Goal: Find contact information: Find contact information

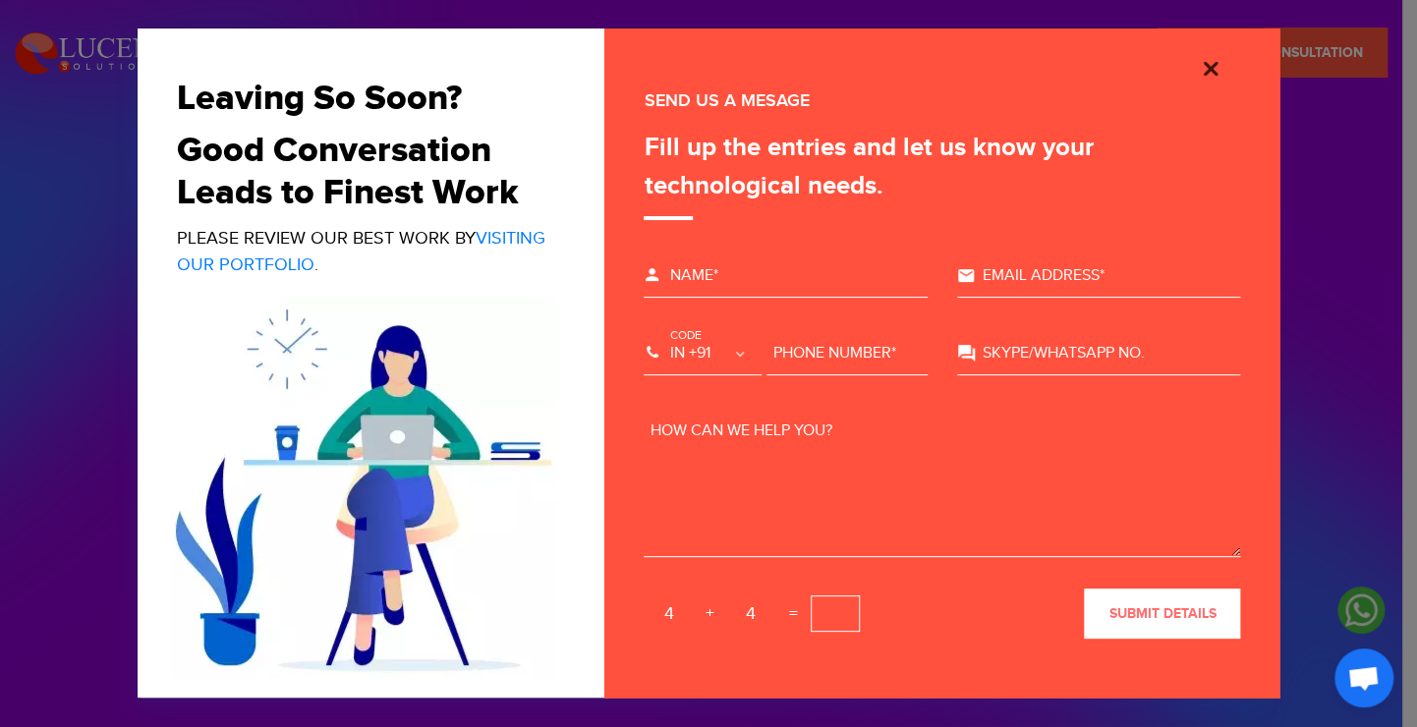
click at [1216, 61] on img "Close" at bounding box center [1211, 69] width 24 height 24
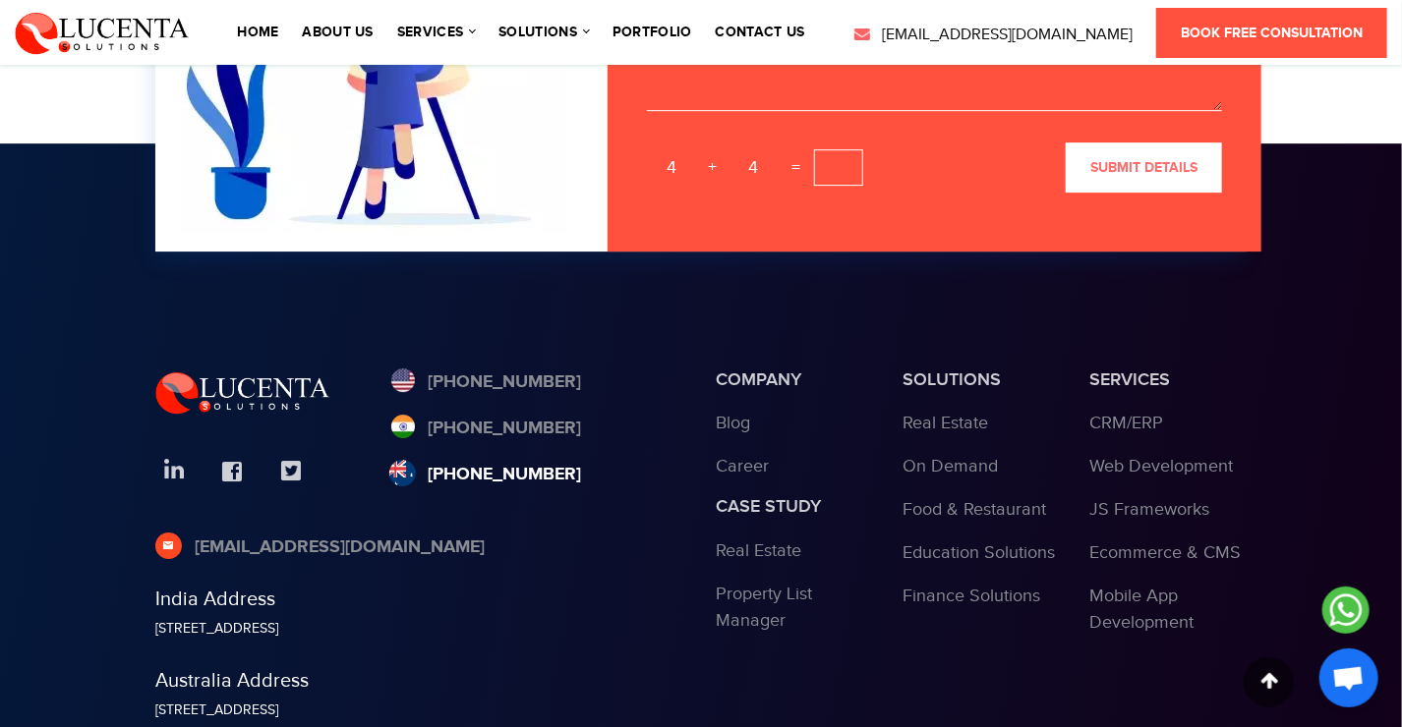
scroll to position [6532, 0]
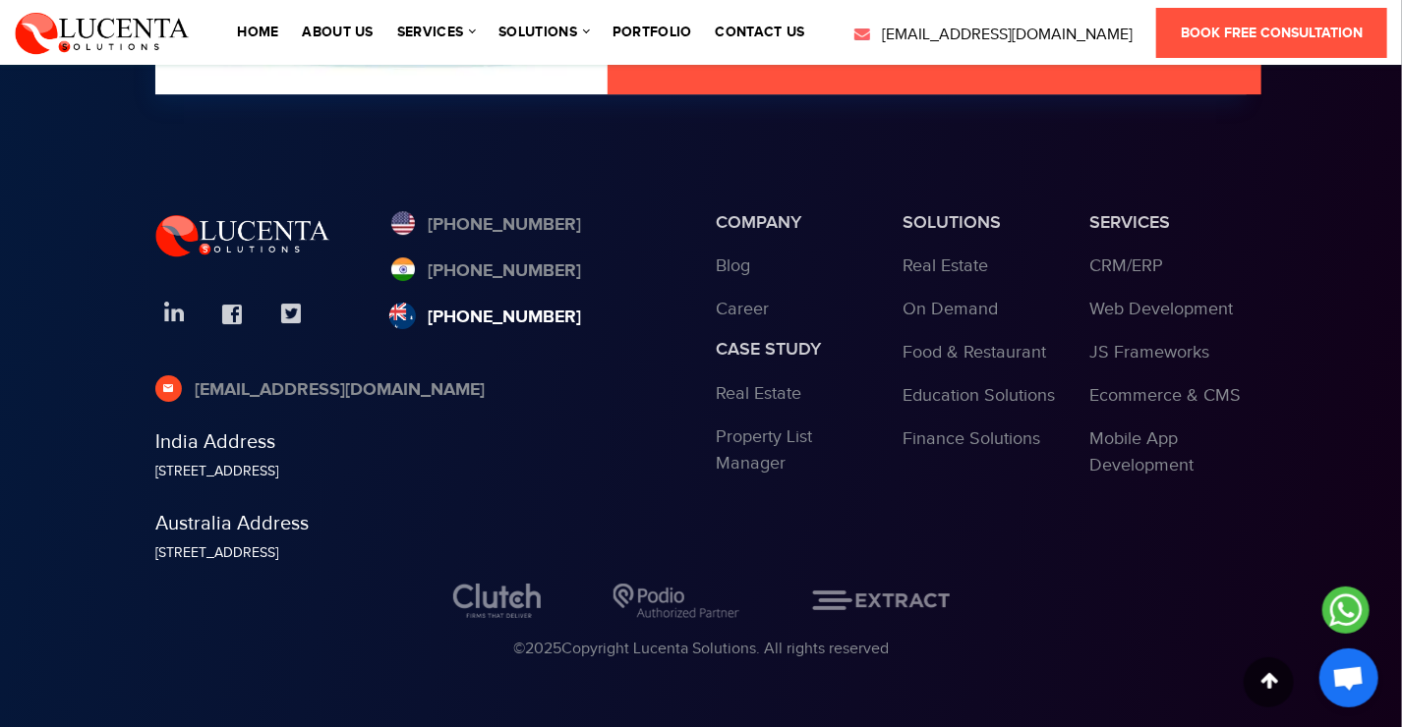
click at [438, 311] on link "[PHONE_NUMBER]" at bounding box center [485, 318] width 193 height 27
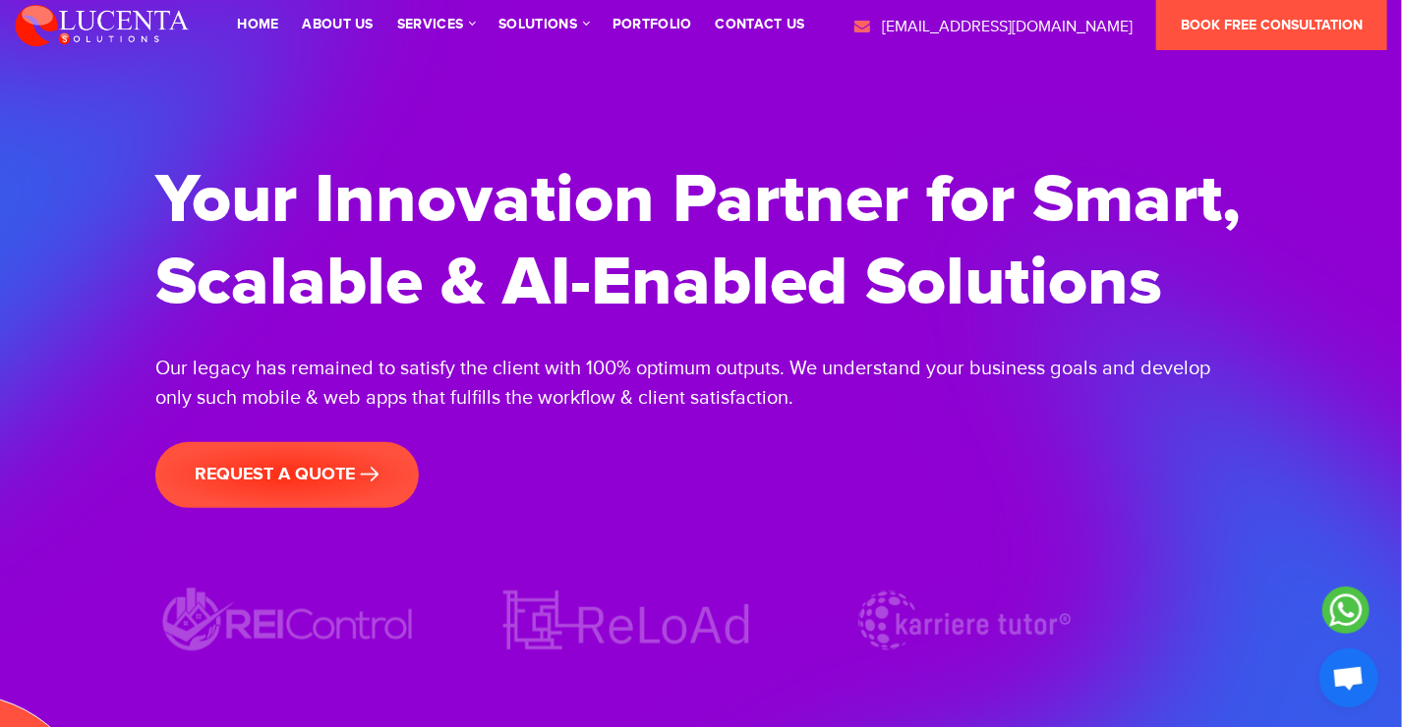
scroll to position [0, 0]
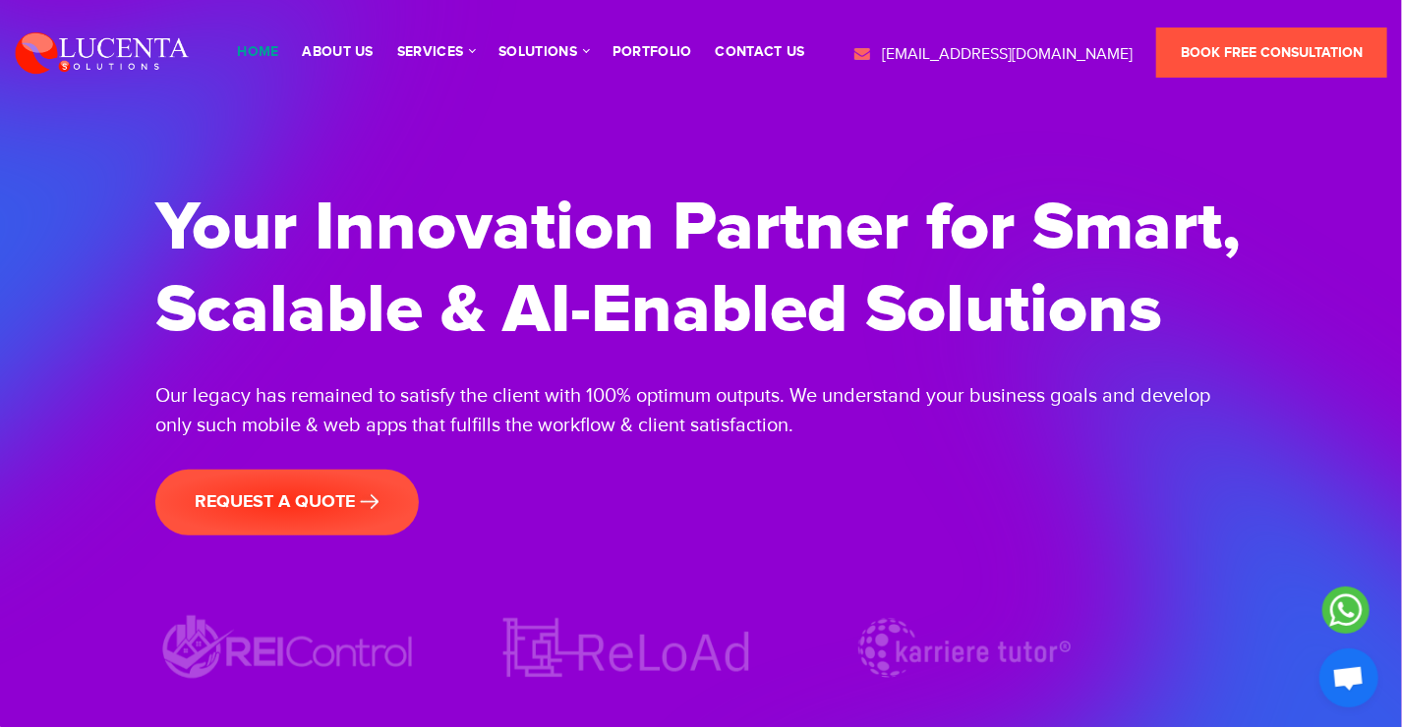
click at [278, 54] on link "Home" at bounding box center [257, 52] width 41 height 14
click at [743, 43] on li "contact us" at bounding box center [760, 52] width 109 height 55
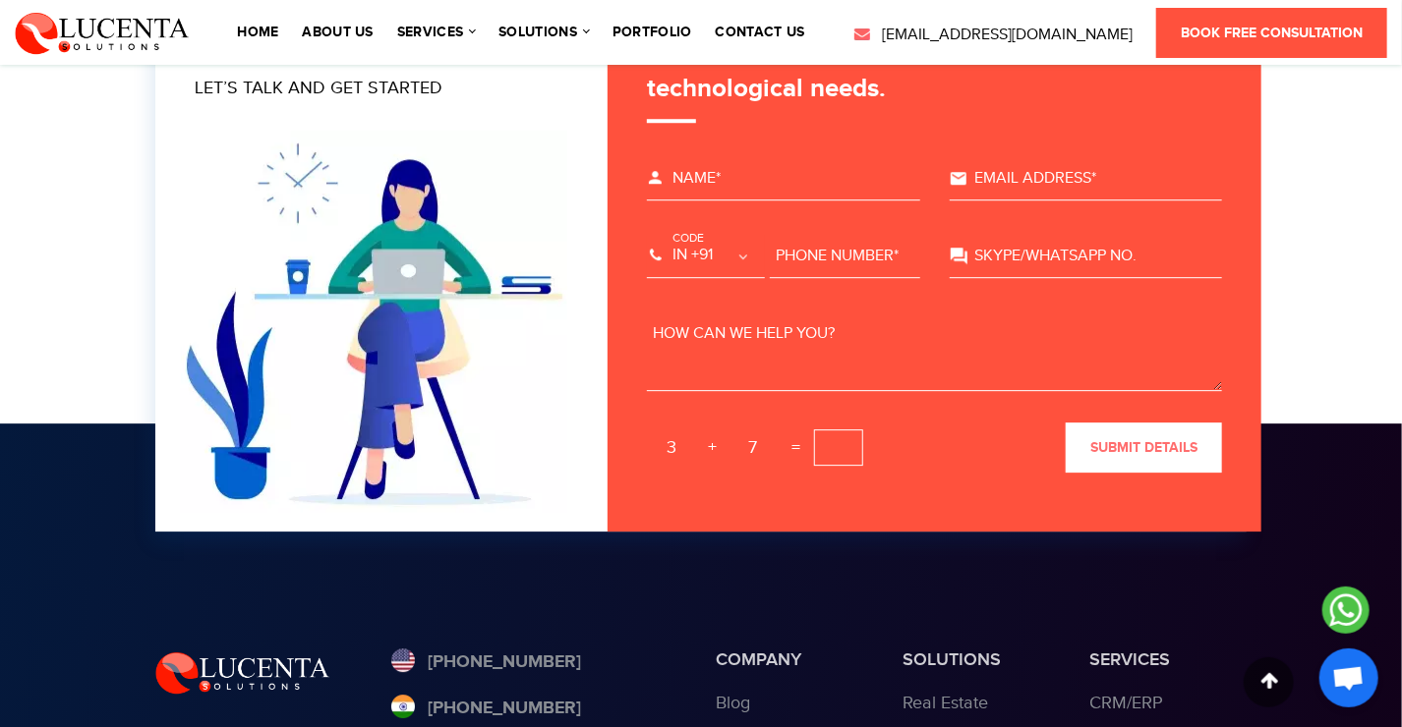
scroll to position [6532, 0]
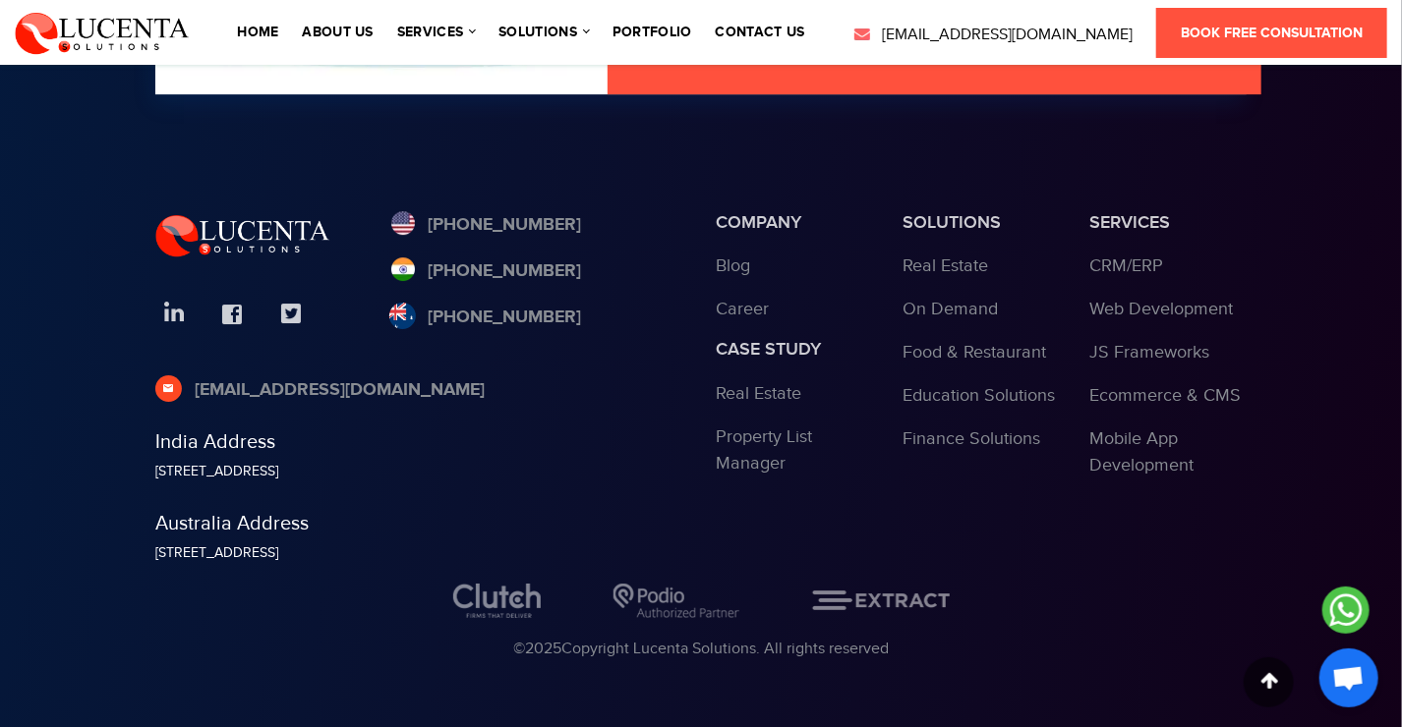
click at [288, 23] on li "Home" at bounding box center [257, 32] width 61 height 55
click at [278, 28] on link "Home" at bounding box center [257, 33] width 41 height 14
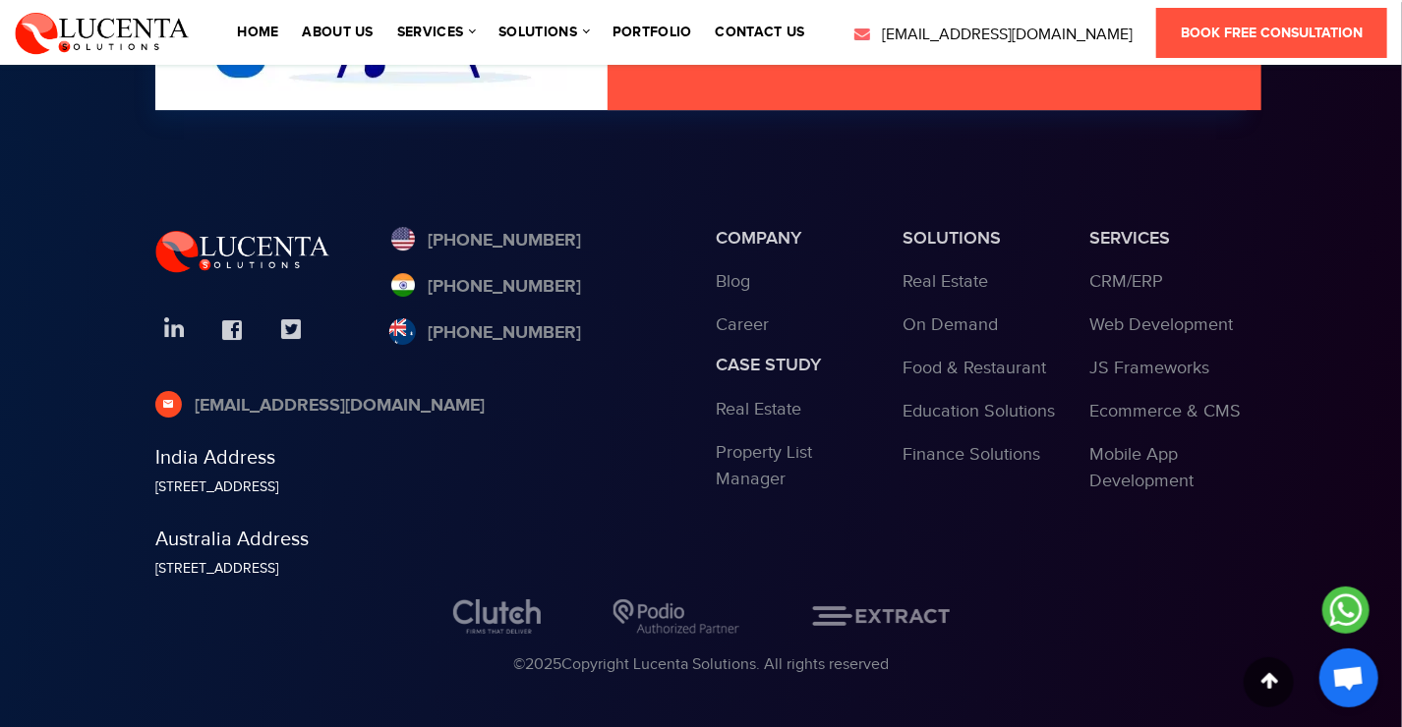
scroll to position [6532, 0]
